Goal: Navigation & Orientation: Find specific page/section

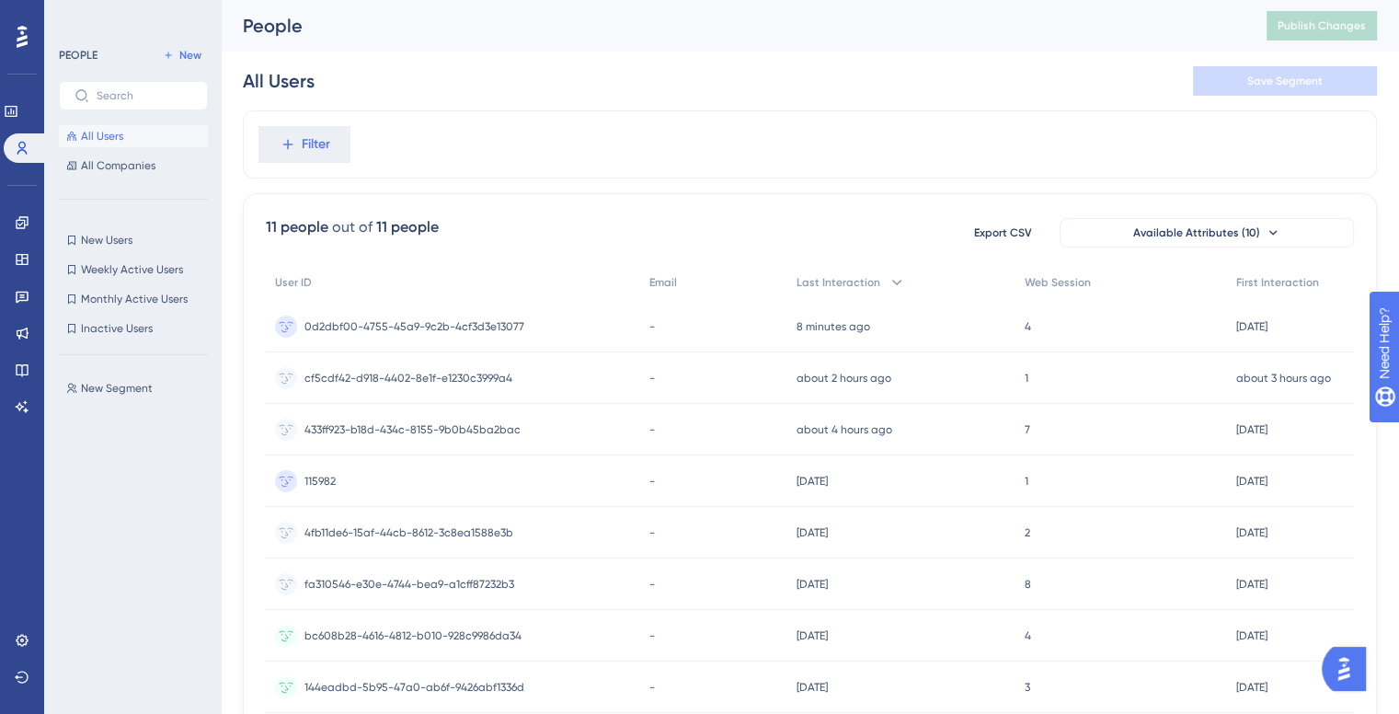
click at [138, 185] on div "PEOPLE New All Users All Companies New Users New Users Weekly Active Users Week…" at bounding box center [133, 362] width 149 height 636
click at [129, 147] on div "All Users All Companies" at bounding box center [133, 151] width 149 height 52
click at [134, 173] on button "All Companies" at bounding box center [133, 166] width 149 height 22
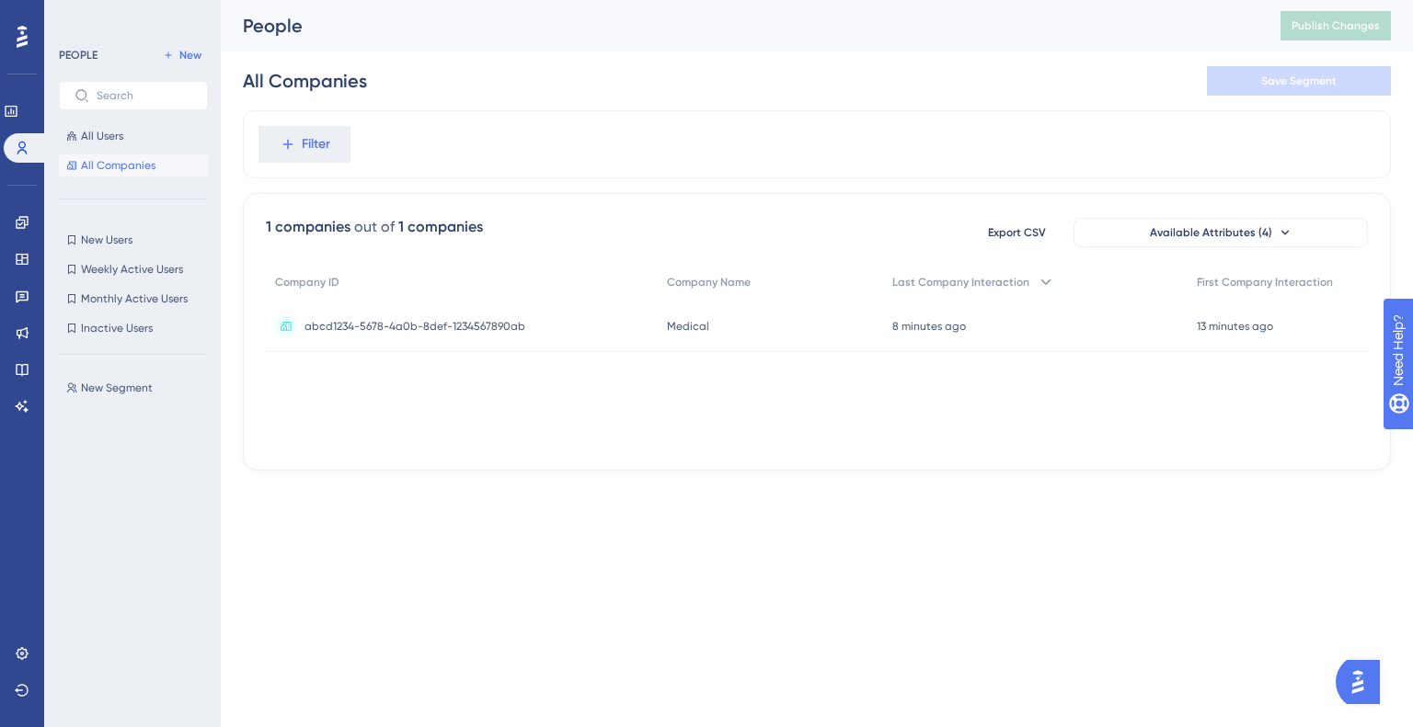
click at [592, 310] on div "abcd1234-5678-4a0b-8def-1234567890ab abcd1234-5678-4a0b-8def-1234567890ab" at bounding box center [462, 327] width 392 height 52
click at [79, 138] on button "All Users" at bounding box center [133, 136] width 149 height 22
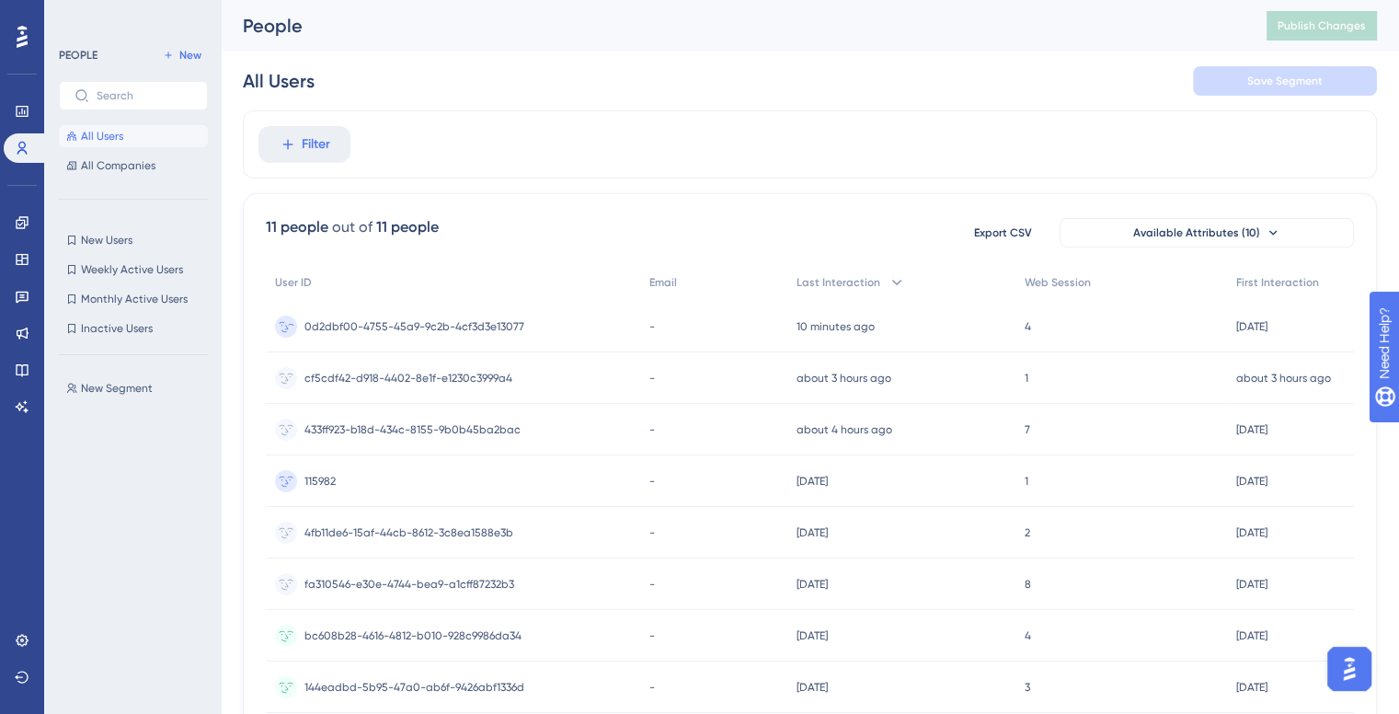
click at [359, 330] on span "0d2dbf00-4755-45a9-9c2b-4cf3d3e13077" at bounding box center [414, 326] width 220 height 15
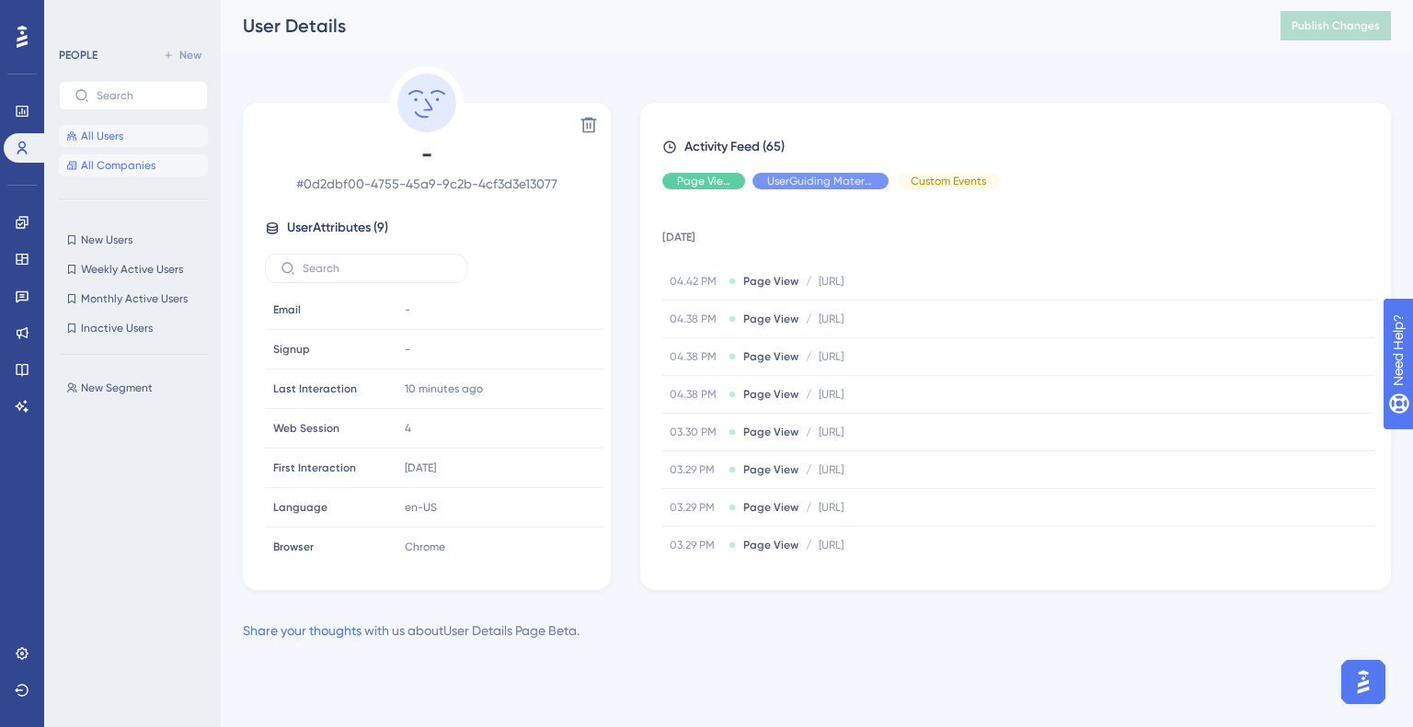
click at [108, 174] on button "All Companies" at bounding box center [133, 166] width 149 height 22
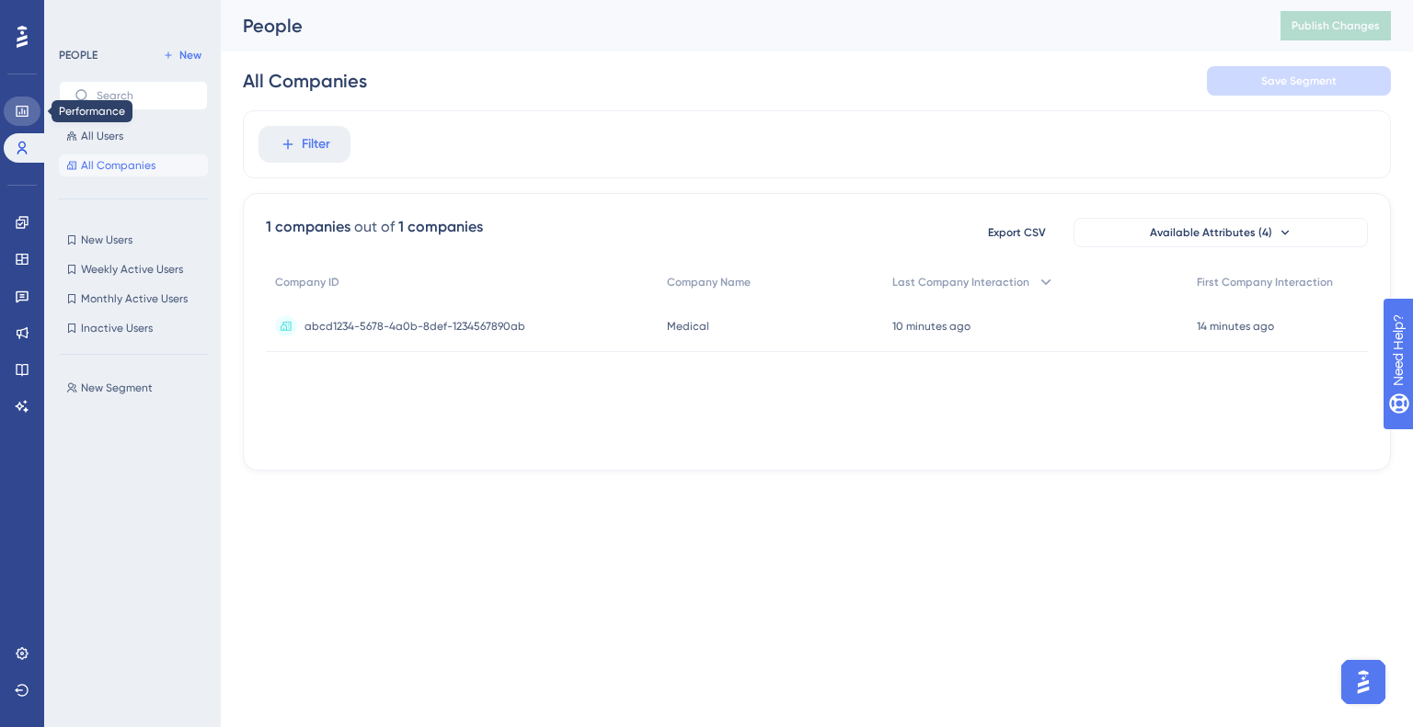
click at [17, 109] on icon at bounding box center [22, 111] width 12 height 11
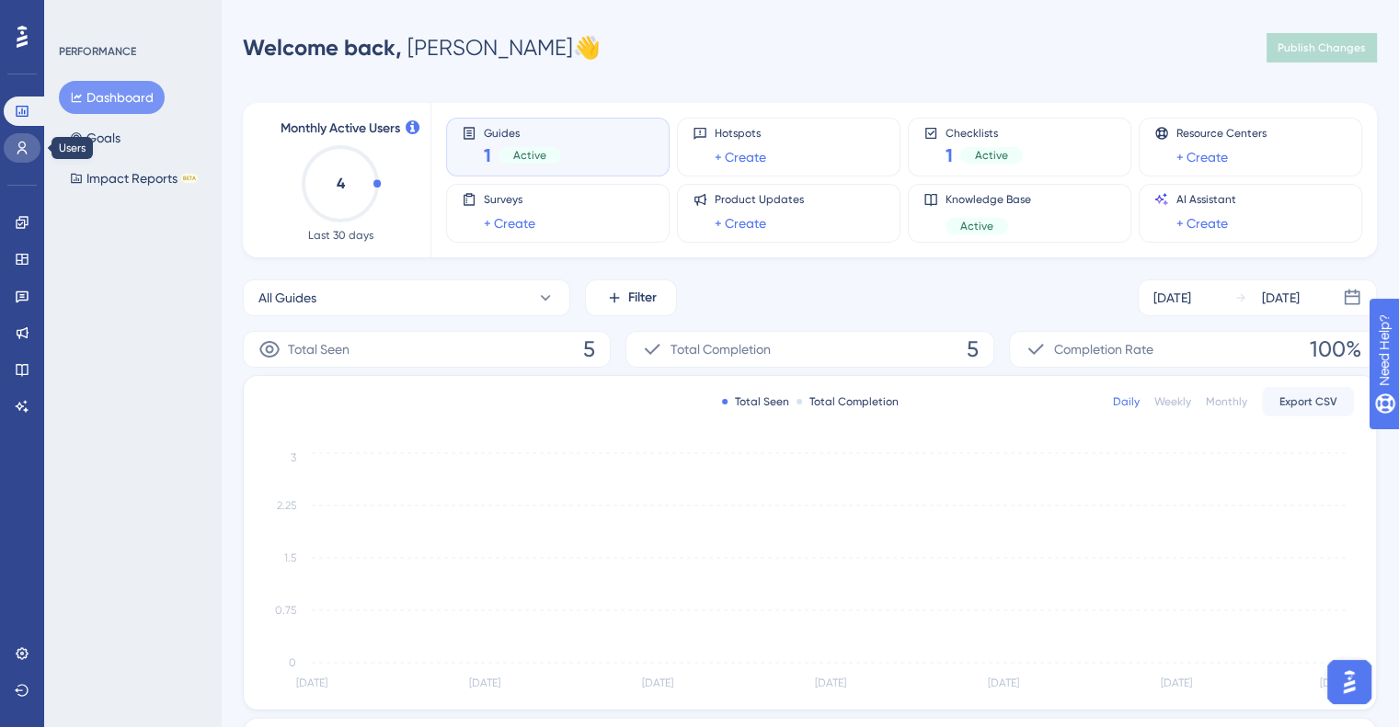
click at [29, 148] on link at bounding box center [22, 147] width 37 height 29
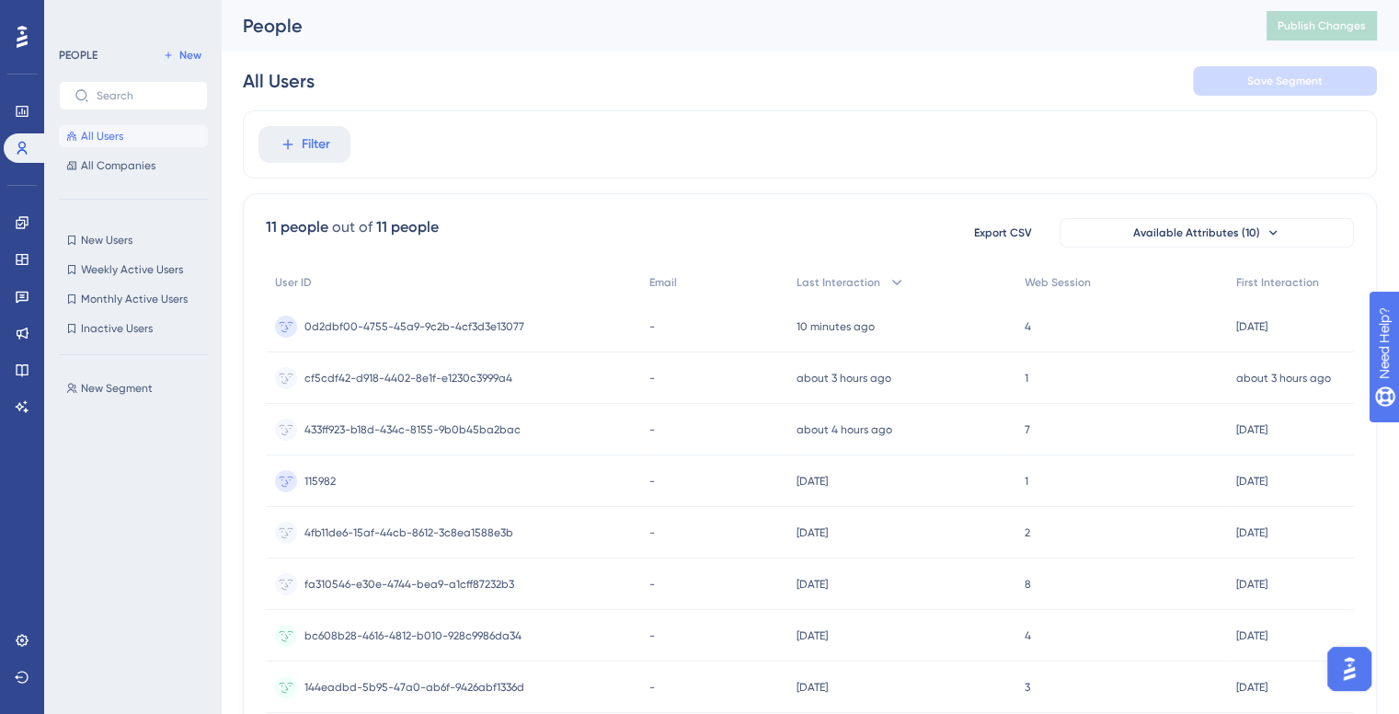
click at [112, 180] on div "PEOPLE New All Users All Companies New Users New Users Weekly Active Users Week…" at bounding box center [133, 362] width 149 height 636
click at [110, 165] on span "All Companies" at bounding box center [118, 165] width 74 height 15
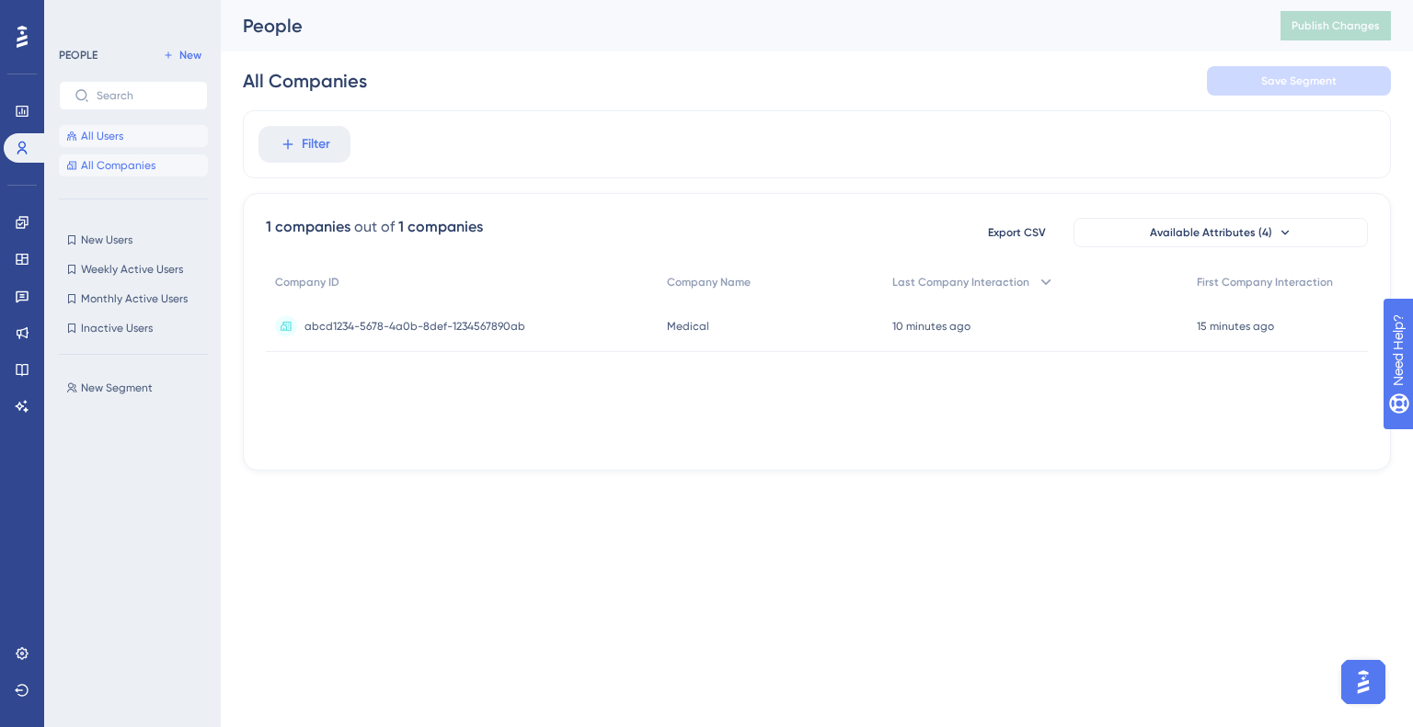
click at [101, 138] on span "All Users" at bounding box center [102, 136] width 42 height 15
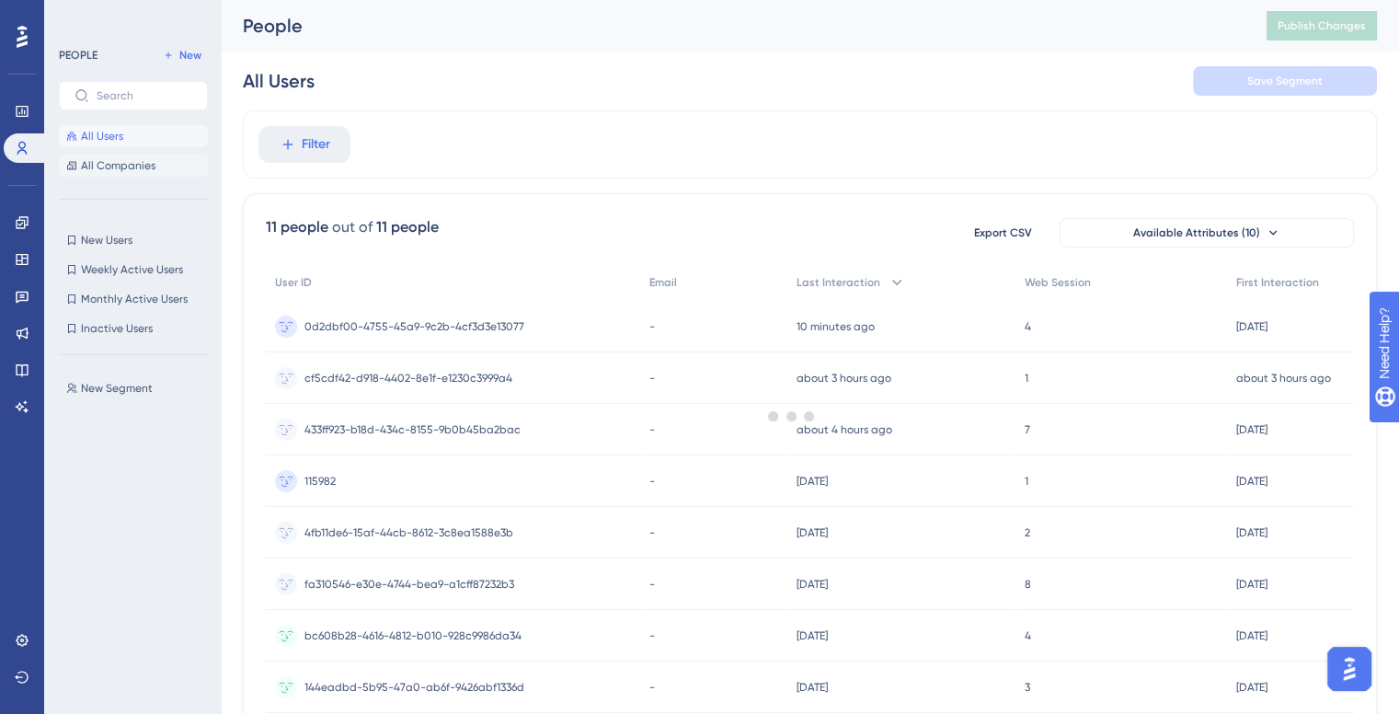
click at [100, 155] on button "All Companies" at bounding box center [133, 166] width 149 height 22
